Goal: Information Seeking & Learning: Learn about a topic

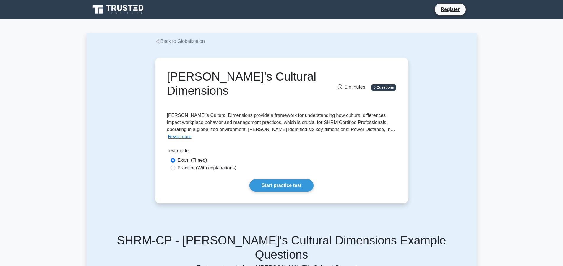
click at [220, 165] on label "Practice (With explanations)" at bounding box center [207, 168] width 59 height 7
click at [175, 166] on input "Practice (With explanations)" at bounding box center [173, 168] width 5 height 5
radio input "true"
click at [293, 184] on link "Start practice test" at bounding box center [282, 185] width 64 height 12
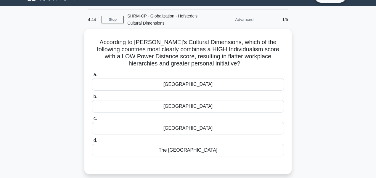
scroll to position [20, 0]
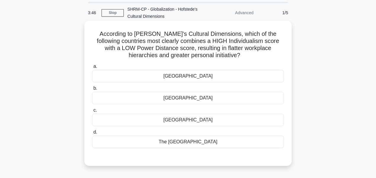
click at [144, 77] on div "[GEOGRAPHIC_DATA]" at bounding box center [188, 76] width 192 height 12
click at [92, 68] on input "a. The [GEOGRAPHIC_DATA]" at bounding box center [92, 66] width 0 height 4
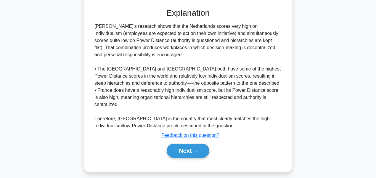
scroll to position [172, 0]
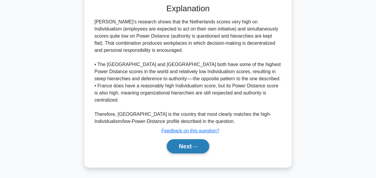
click at [174, 144] on button "Next" at bounding box center [187, 146] width 42 height 14
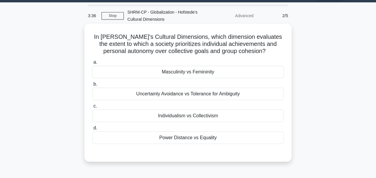
scroll to position [24, 0]
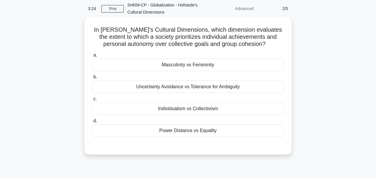
click at [209, 108] on div "Individualism vs Collectivism" at bounding box center [188, 108] width 192 height 12
click at [92, 101] on input "c. Individualism vs Collectivism" at bounding box center [92, 99] width 0 height 4
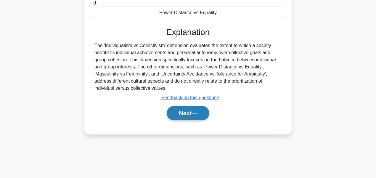
scroll to position [142, 0]
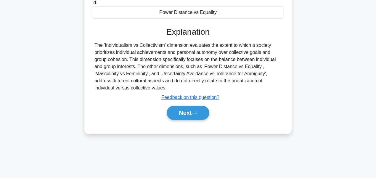
click at [195, 103] on div "Next" at bounding box center [188, 112] width 192 height 19
click at [193, 113] on button "Next" at bounding box center [187, 113] width 42 height 14
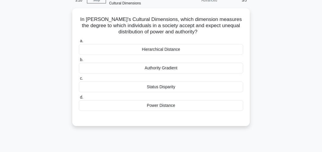
scroll to position [24, 0]
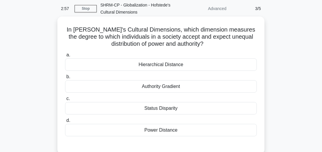
click at [164, 127] on div "Power Distance" at bounding box center [161, 130] width 192 height 12
click at [65, 123] on input "d. Power Distance" at bounding box center [65, 121] width 0 height 4
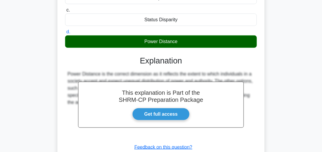
scroll to position [159, 0]
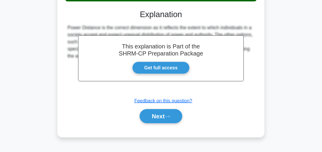
click at [164, 124] on div "Next" at bounding box center [161, 116] width 192 height 19
click at [164, 119] on button "Next" at bounding box center [161, 116] width 42 height 14
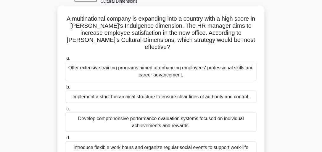
scroll to position [41, 0]
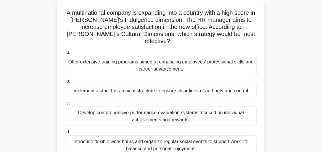
click at [155, 140] on div "Introduce flexible work hours and organize regular social events to support wor…" at bounding box center [161, 146] width 192 height 20
click at [65, 134] on input "d. Introduce flexible work hours and organize regular social events to support …" at bounding box center [65, 132] width 0 height 4
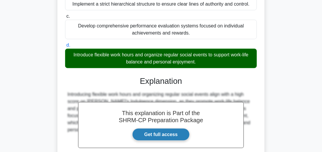
scroll to position [183, 0]
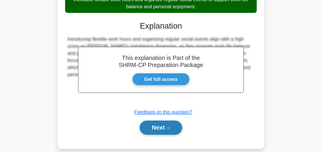
click at [156, 121] on button "Next" at bounding box center [161, 128] width 42 height 14
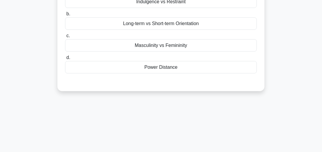
scroll to position [32, 0]
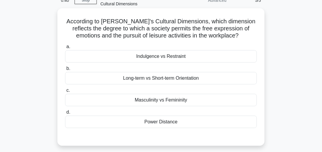
click at [104, 98] on div "Masculinity vs Femininity" at bounding box center [161, 100] width 192 height 12
click at [65, 93] on input "c. Masculinity vs Femininity" at bounding box center [65, 91] width 0 height 4
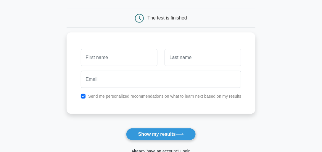
scroll to position [101, 0]
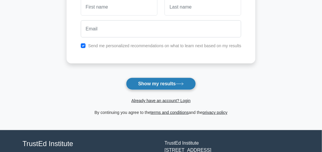
click at [163, 84] on button "Show my results" at bounding box center [161, 84] width 70 height 12
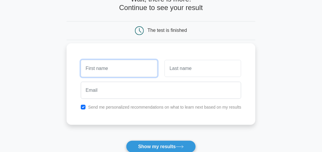
scroll to position [32, 0]
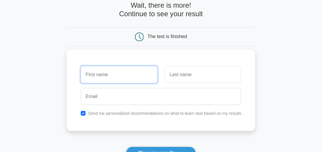
click at [99, 72] on input "text" at bounding box center [119, 74] width 77 height 17
type input "EngE01"
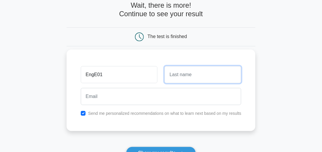
click at [206, 80] on input "text" at bounding box center [202, 74] width 77 height 17
type input ",,,,"
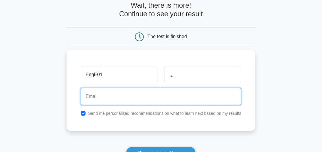
click at [92, 100] on input "email" at bounding box center [161, 96] width 161 height 17
type input ","
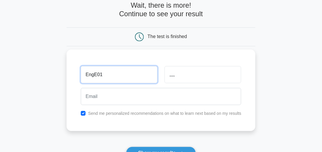
click at [122, 75] on input "EngE01" at bounding box center [119, 74] width 77 height 17
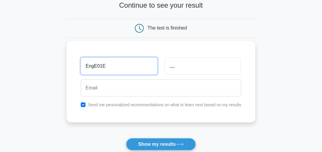
scroll to position [49, 0]
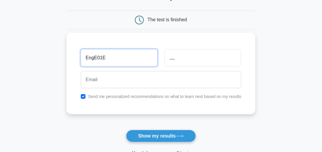
type input "EngE01E"
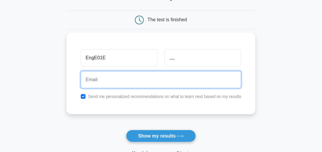
click at [117, 81] on input "email" at bounding box center [161, 79] width 161 height 17
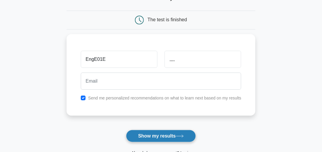
click at [153, 136] on button "Show my results" at bounding box center [161, 136] width 70 height 12
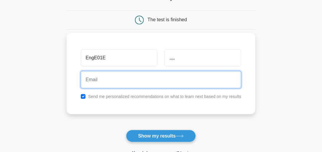
click at [113, 80] on input "email" at bounding box center [161, 79] width 161 height 17
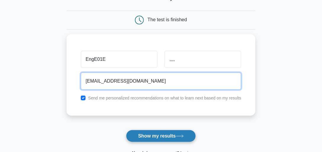
type input "dmakhmudjonova@email.com"
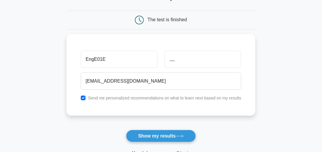
drag, startPoint x: 138, startPoint y: 140, endPoint x: 140, endPoint y: 135, distance: 5.7
click at [139, 139] on button "Show my results" at bounding box center [161, 136] width 70 height 12
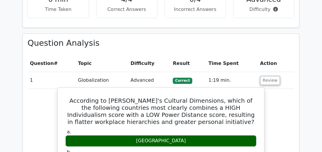
scroll to position [360, 0]
